Goal: Obtain resource: Download file/media

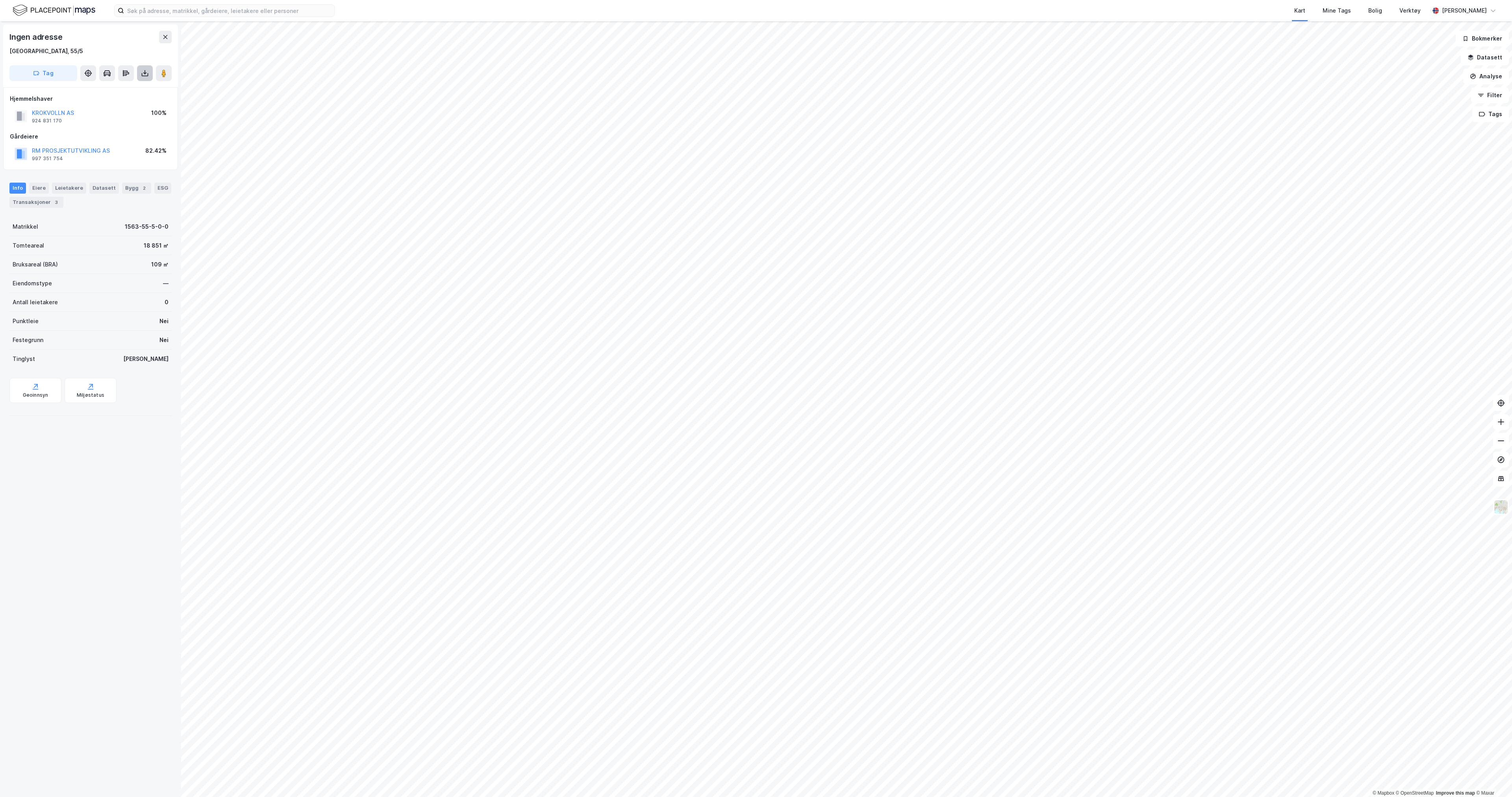
click at [147, 77] on button at bounding box center [145, 73] width 16 height 16
click at [106, 88] on div "Last ned grunnbok" at bounding box center [106, 88] width 46 height 6
